Goal: Use online tool/utility: Utilize a website feature to perform a specific function

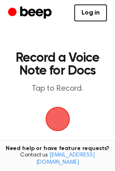
click at [59, 119] on span "button" at bounding box center [57, 119] width 33 height 33
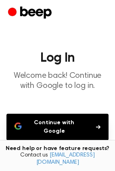
click at [58, 128] on button "Continue with Google" at bounding box center [57, 127] width 102 height 27
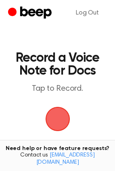
click at [60, 126] on span "button" at bounding box center [57, 119] width 25 height 25
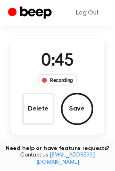
scroll to position [63, 0]
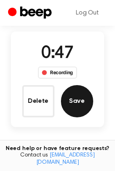
click at [78, 97] on button "Save" at bounding box center [77, 101] width 32 height 32
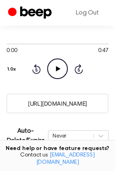
scroll to position [88, 0]
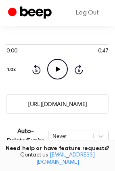
click at [56, 73] on icon "Play Audio" at bounding box center [57, 69] width 21 height 21
click at [57, 73] on icon "Pause Audio" at bounding box center [57, 69] width 21 height 21
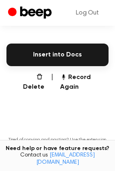
scroll to position [211, 0]
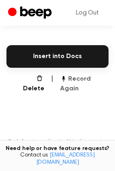
click at [81, 76] on button "Record Again" at bounding box center [84, 83] width 48 height 19
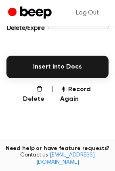
scroll to position [189, 0]
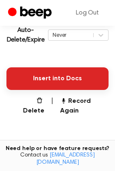
click at [52, 76] on button "Insert into Docs" at bounding box center [57, 78] width 102 height 23
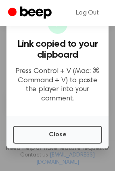
scroll to position [166, 0]
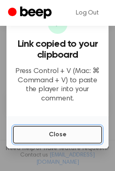
click at [61, 137] on button "Close" at bounding box center [57, 135] width 89 height 18
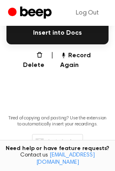
scroll to position [233, 0]
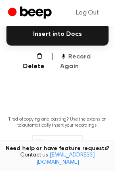
click at [84, 57] on button "Record Again" at bounding box center [84, 61] width 48 height 19
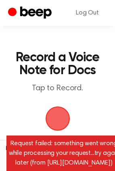
scroll to position [0, 0]
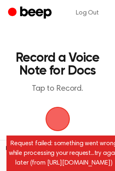
click at [61, 112] on span "button" at bounding box center [57, 119] width 33 height 33
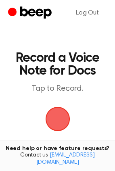
click at [55, 122] on span "button" at bounding box center [57, 119] width 25 height 25
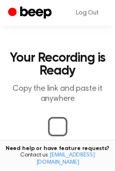
scroll to position [10, 0]
